Goal: Task Accomplishment & Management: Use online tool/utility

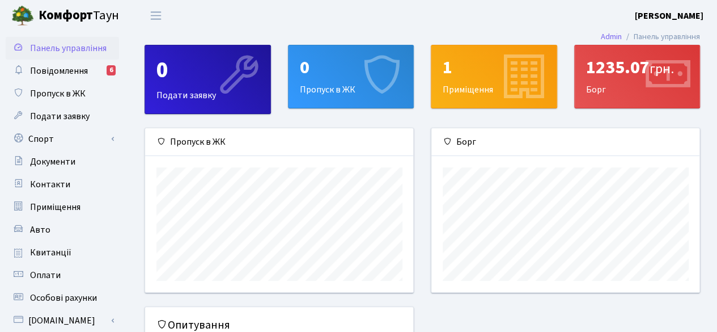
scroll to position [163, 269]
click at [673, 32] on li "Панель управління" at bounding box center [661, 37] width 78 height 12
click at [66, 95] on span "Пропуск в ЖК" at bounding box center [58, 93] width 56 height 12
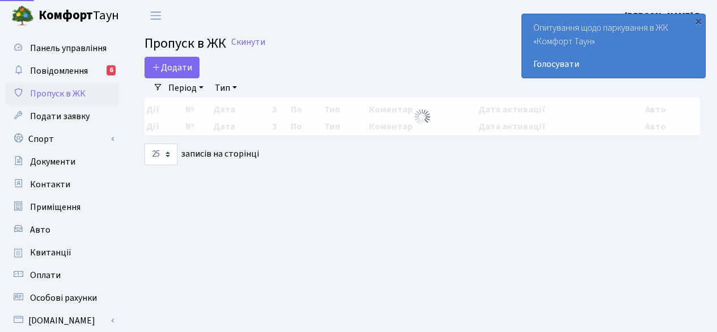
select select "25"
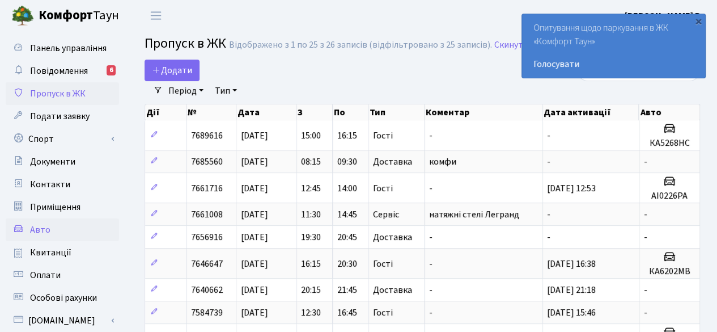
click at [43, 225] on span "Авто" at bounding box center [40, 229] width 20 height 12
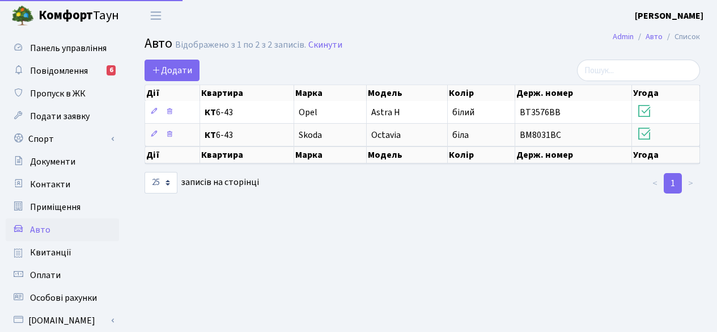
select select "25"
click at [53, 67] on span "Повідомлення" at bounding box center [59, 71] width 58 height 12
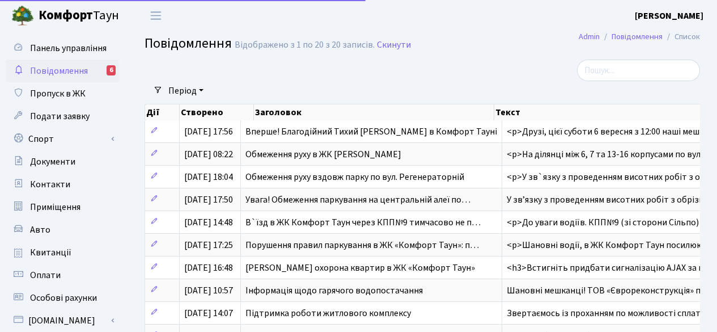
select select "25"
click at [71, 137] on link "Спорт" at bounding box center [62, 139] width 113 height 23
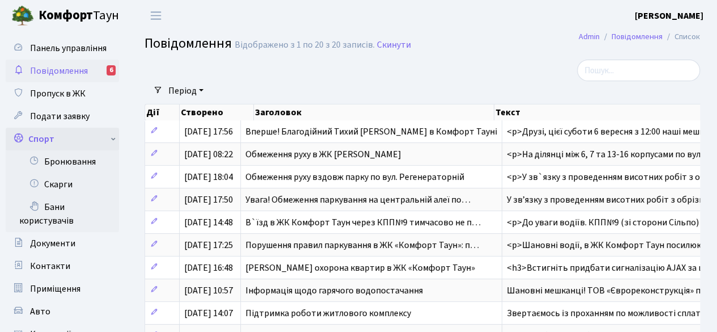
click at [71, 137] on link "Спорт" at bounding box center [62, 139] width 113 height 23
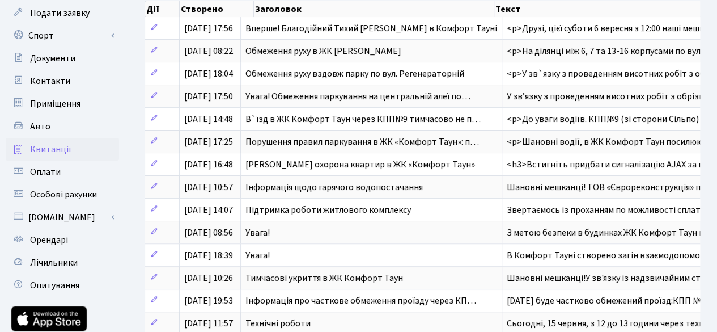
scroll to position [113, 0]
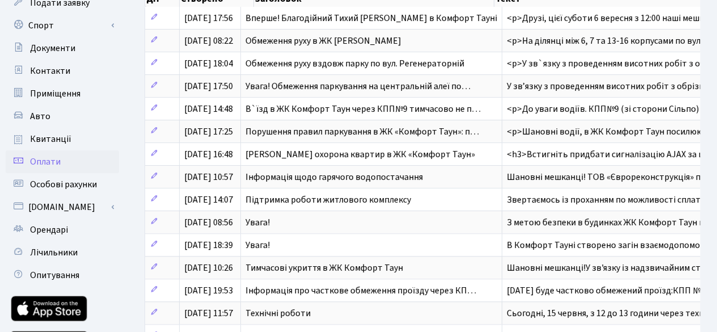
click at [59, 159] on span "Оплати" at bounding box center [45, 161] width 31 height 12
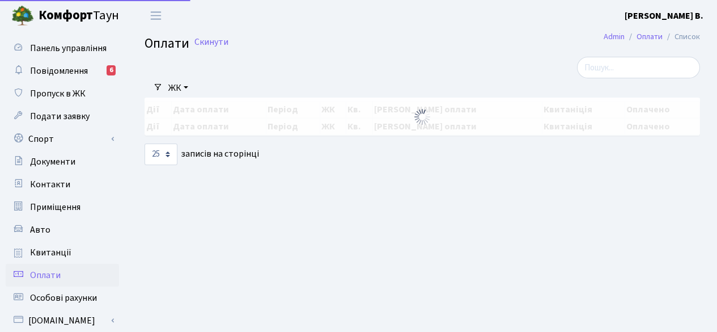
select select "25"
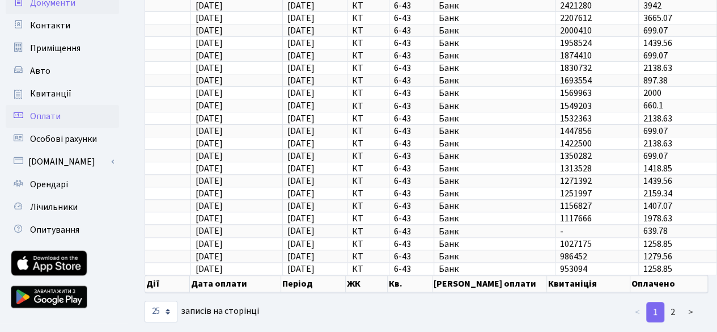
scroll to position [170, 0]
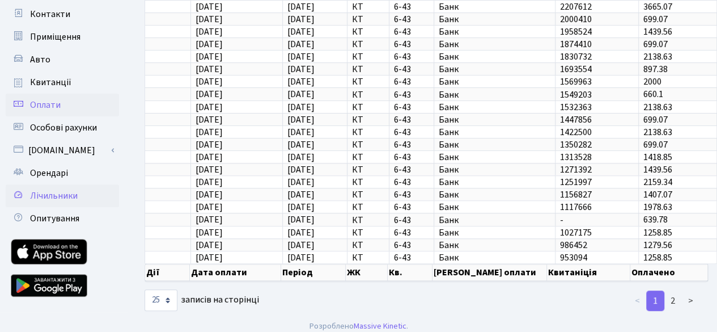
click at [64, 198] on span "Лічильники" at bounding box center [54, 195] width 48 height 12
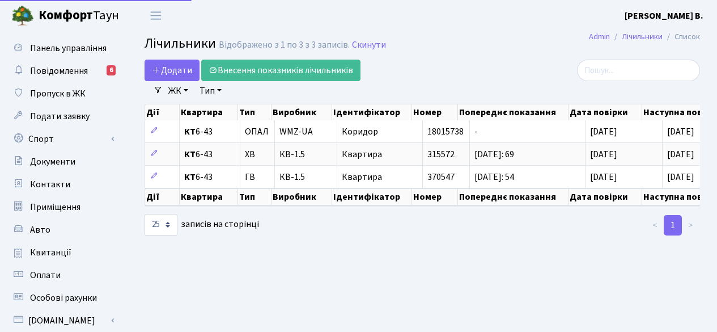
select select "25"
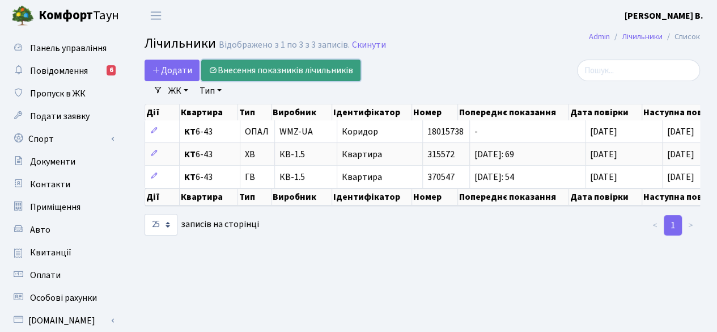
click at [291, 66] on link "Внесення показників лічильників" at bounding box center [280, 71] width 159 height 22
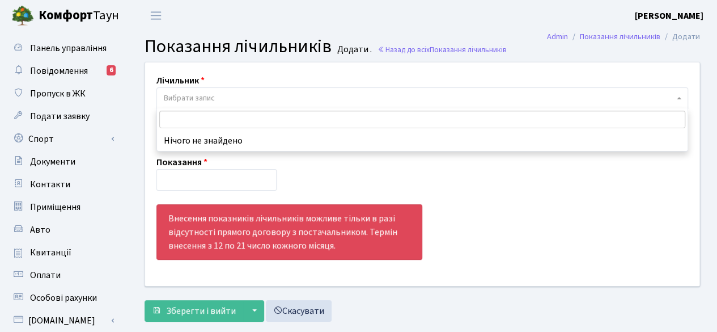
click at [274, 105] on span "Вибрати запис" at bounding box center [422, 98] width 532 height 22
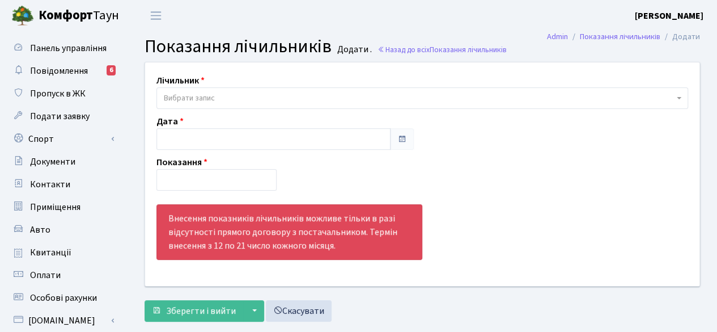
click at [274, 100] on span "Вибрати запис" at bounding box center [419, 97] width 510 height 11
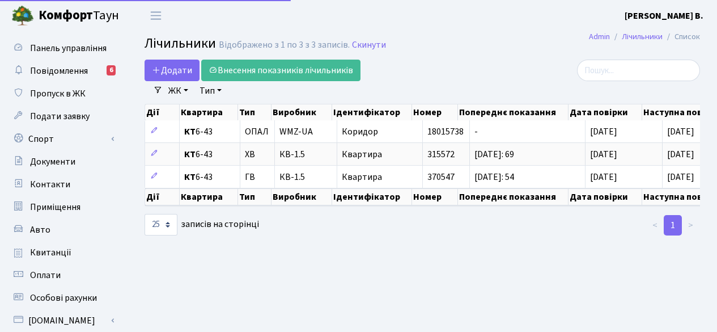
select select "25"
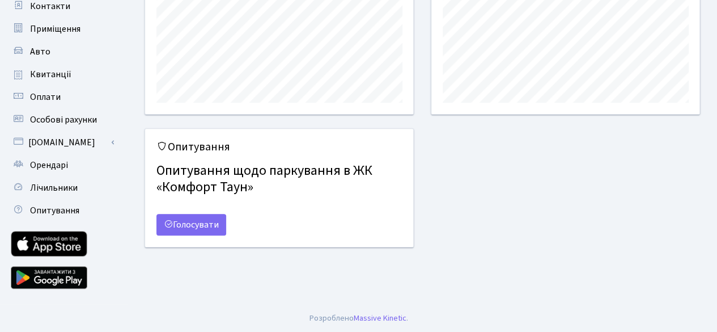
scroll to position [179, 0]
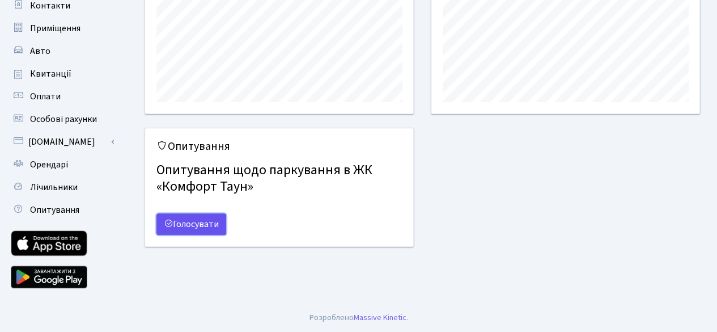
click at [207, 220] on link "Голосувати" at bounding box center [191, 224] width 70 height 22
